Goal: Find contact information: Find contact information

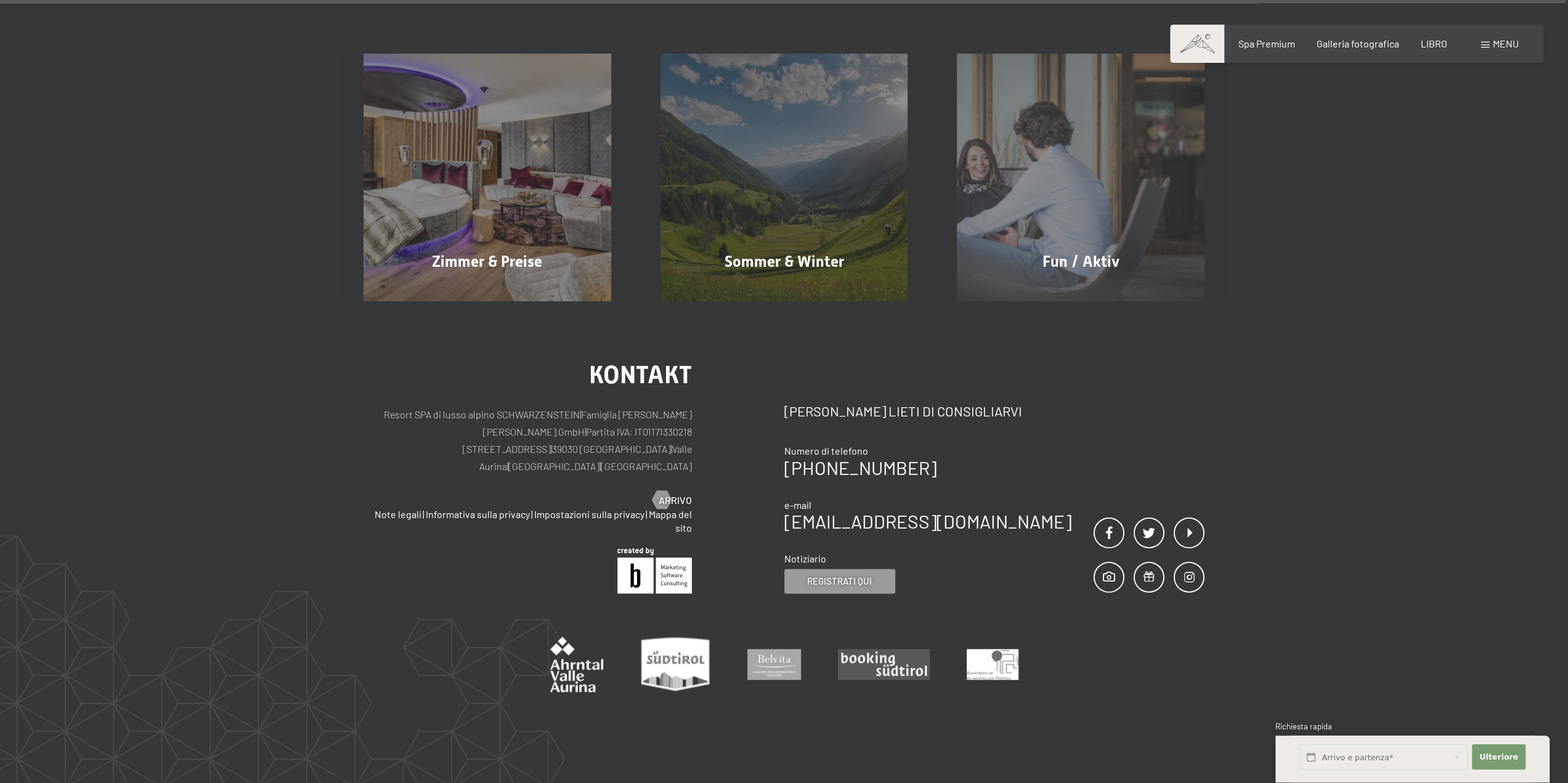
scroll to position [7333, 0]
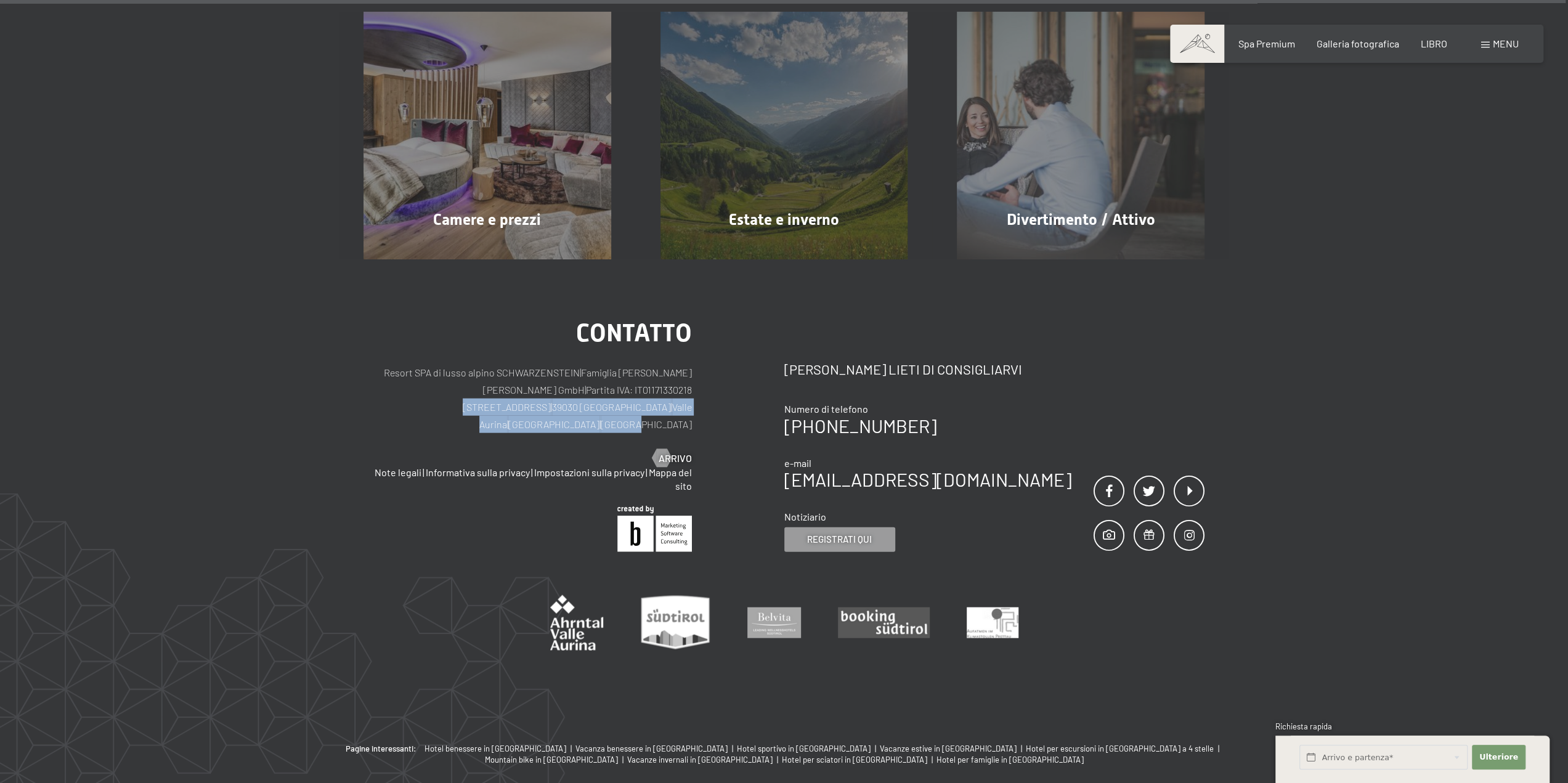
drag, startPoint x: 446, startPoint y: 360, endPoint x: 692, endPoint y: 359, distance: 246.0
click at [692, 359] on div "contatto Resort SPA di lusso alpino SCHWARZENSTEIN | Famiglia Zimmerhofer [PERS…" at bounding box center [574, 436] width 421 height 231
copy p "[STREET_ADDRESS]"
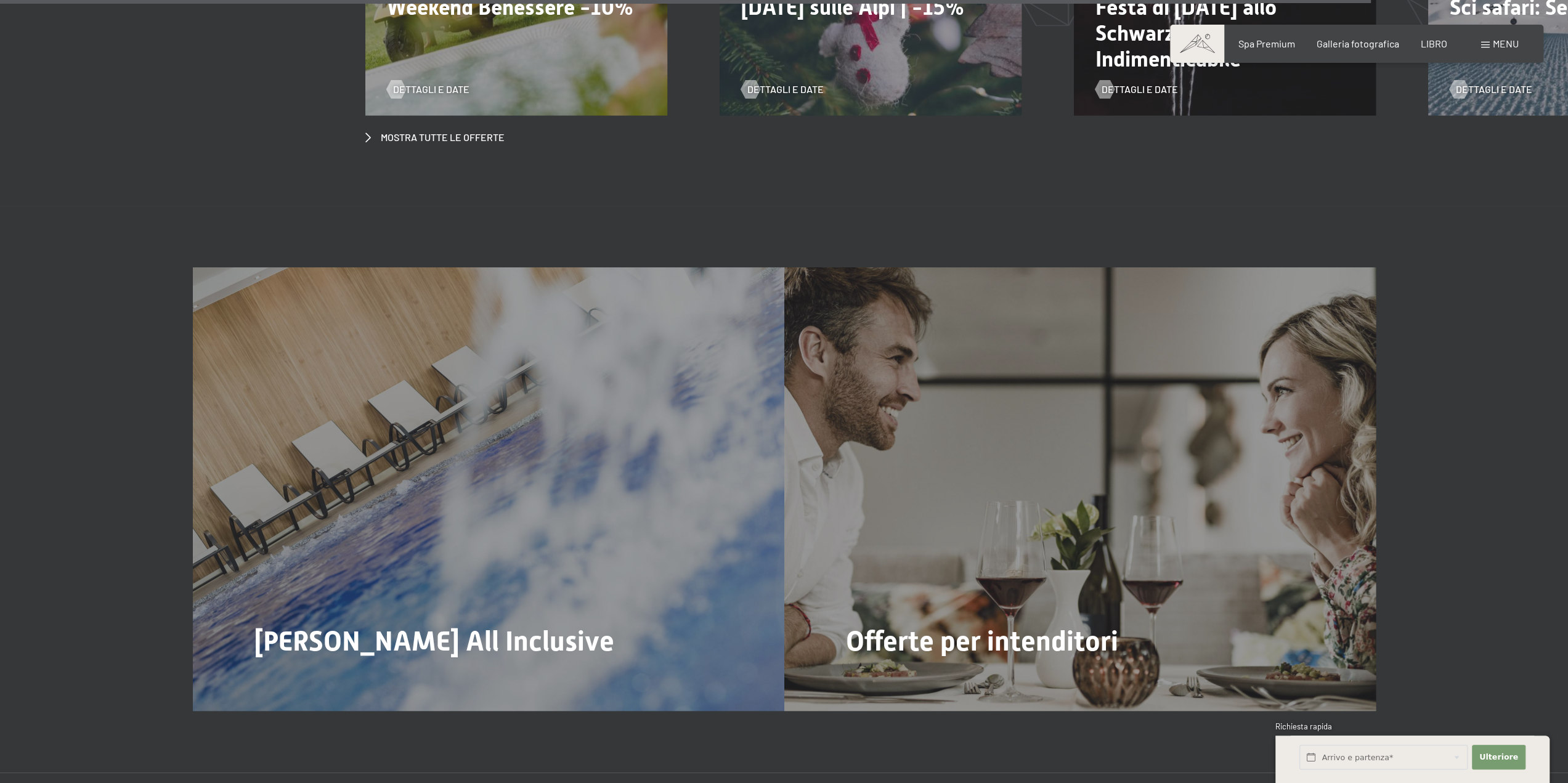
scroll to position [6903, 0]
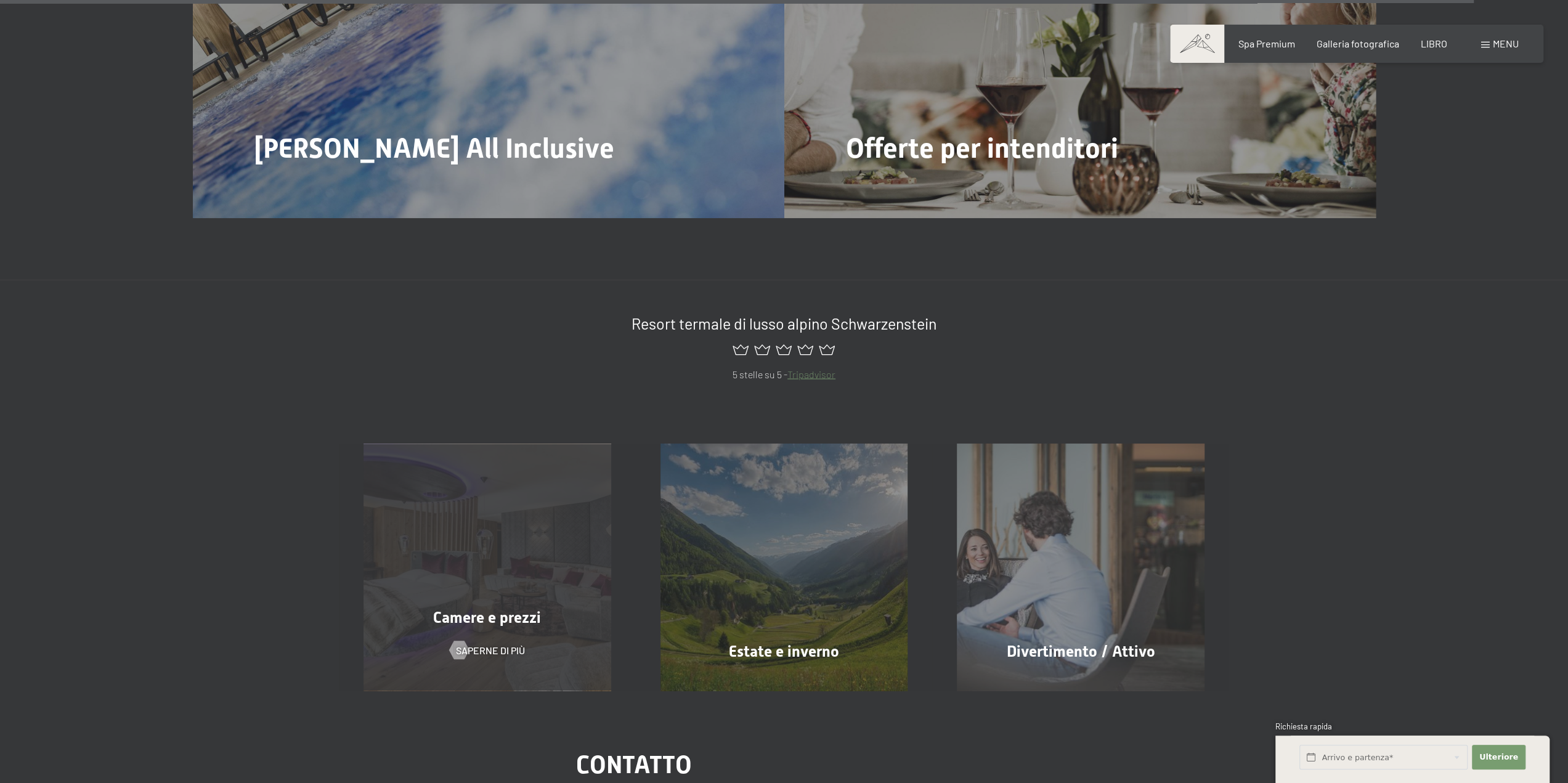
click at [499, 527] on div "Camere e prezzi Saperne di più" at bounding box center [487, 567] width 297 height 248
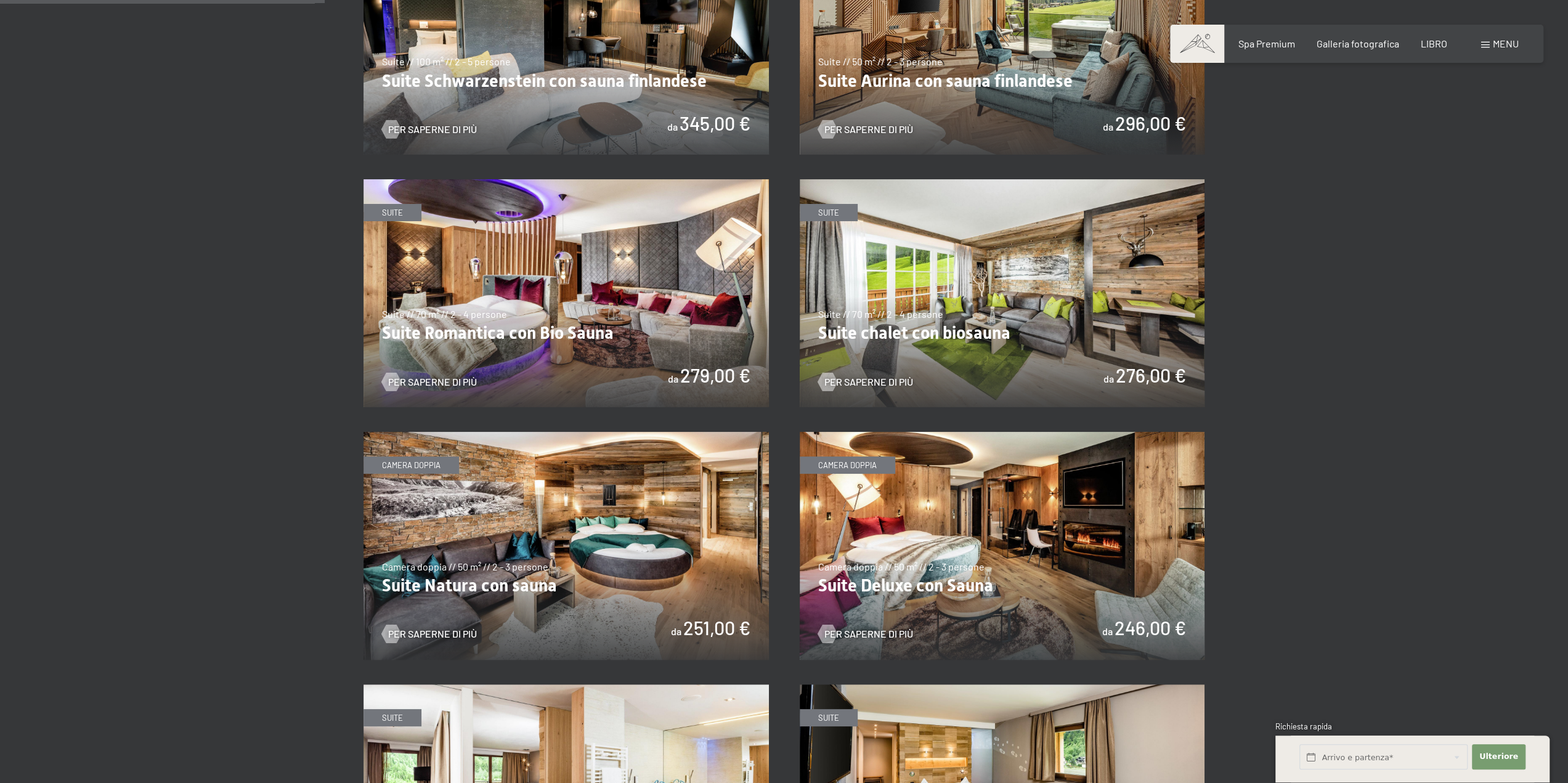
scroll to position [616, 0]
